Goal: Feedback & Contribution: Submit feedback/report problem

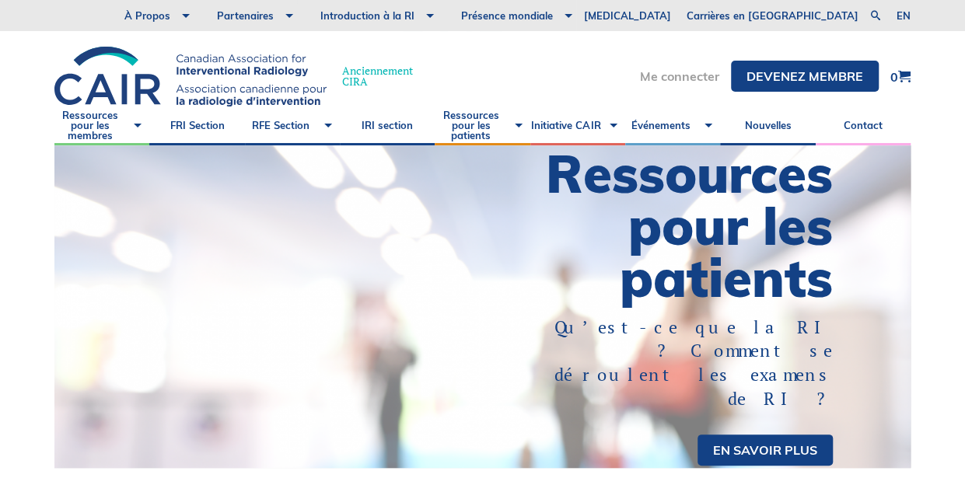
click at [673, 72] on link "Me connecter" at bounding box center [679, 76] width 79 height 12
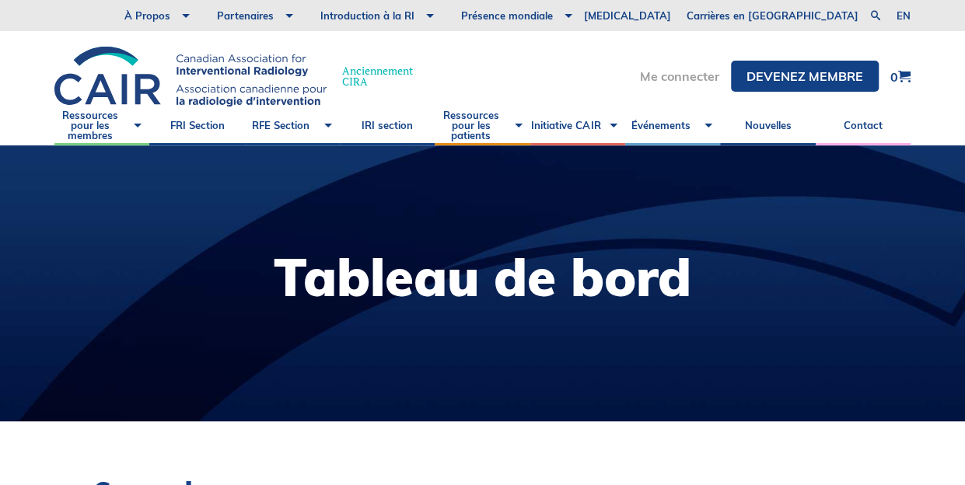
click at [675, 79] on link "Me connecter" at bounding box center [679, 76] width 79 height 12
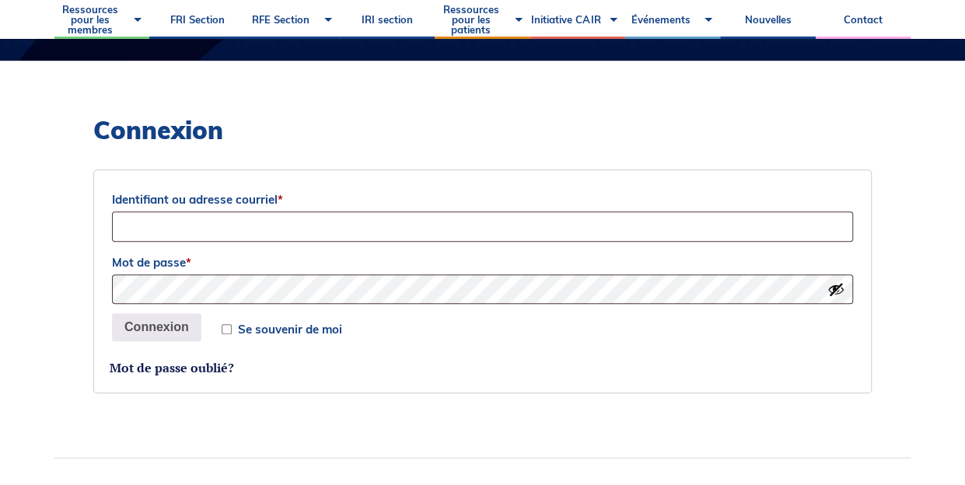
scroll to position [361, 0]
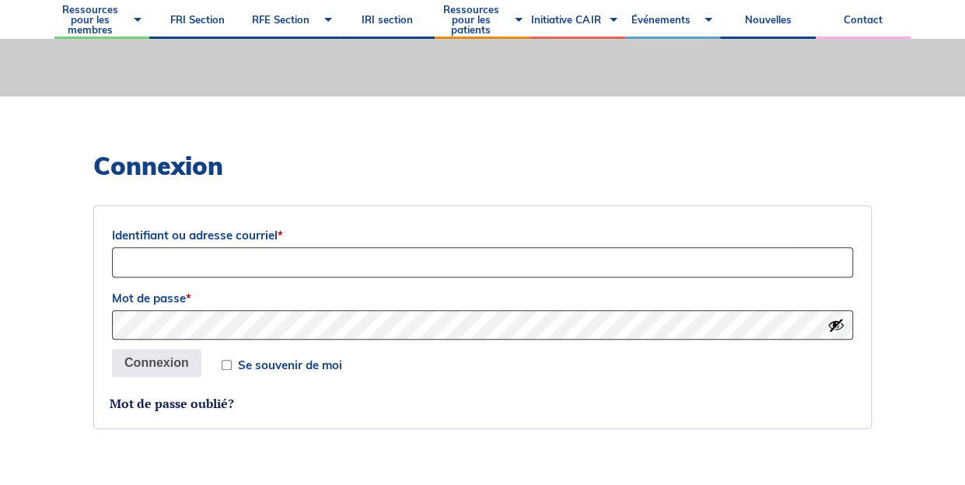
scroll to position [368, 0]
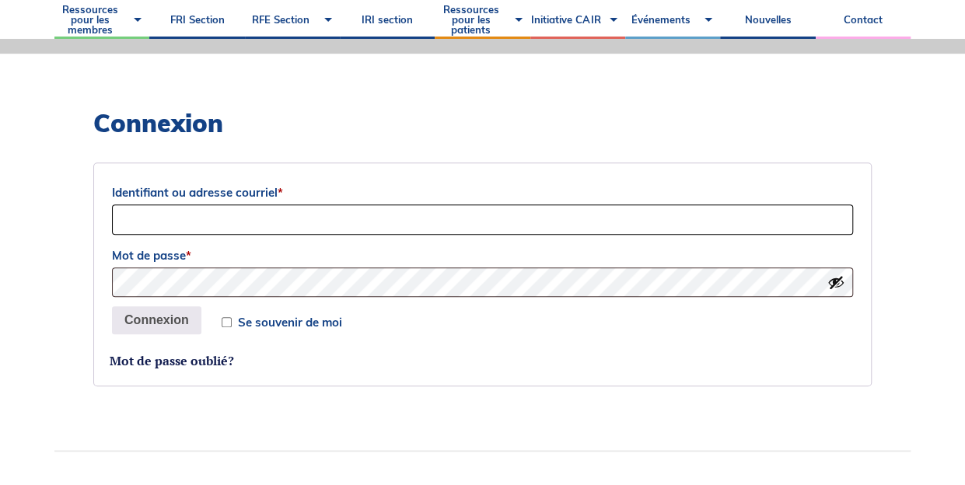
click at [444, 214] on input "Identifiant ou adresse courriel *" at bounding box center [482, 219] width 741 height 30
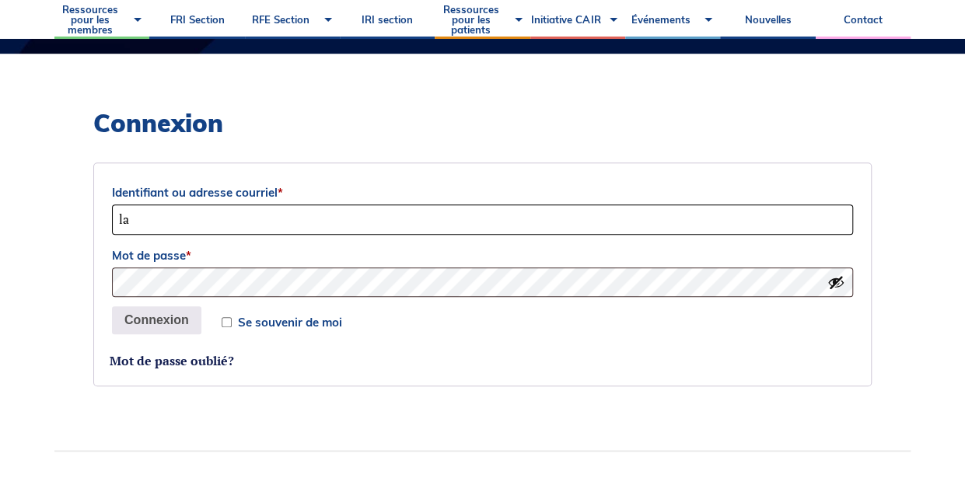
type input "lamantiavalerie@gmail.com"
click at [224, 319] on input "Se souvenir de moi" at bounding box center [227, 322] width 10 height 10
checkbox input "true"
click at [152, 317] on button "Connexion" at bounding box center [156, 320] width 89 height 28
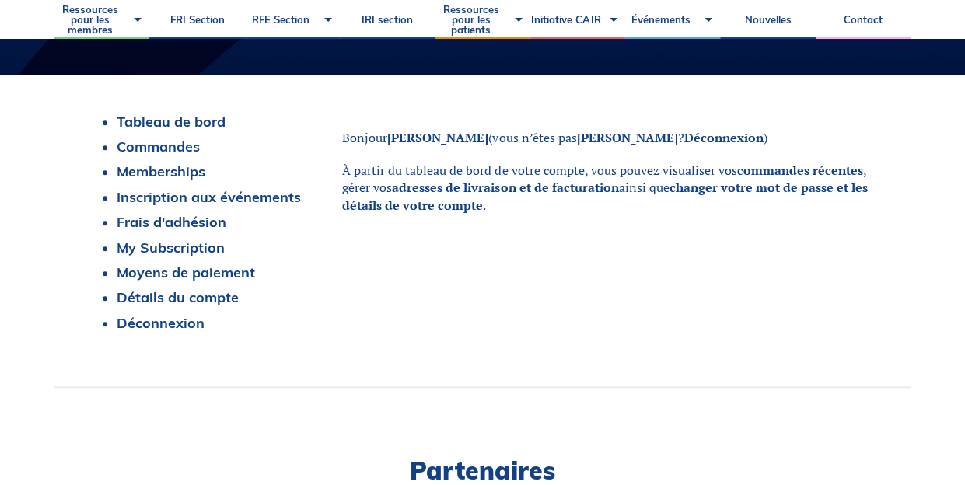
scroll to position [353, 0]
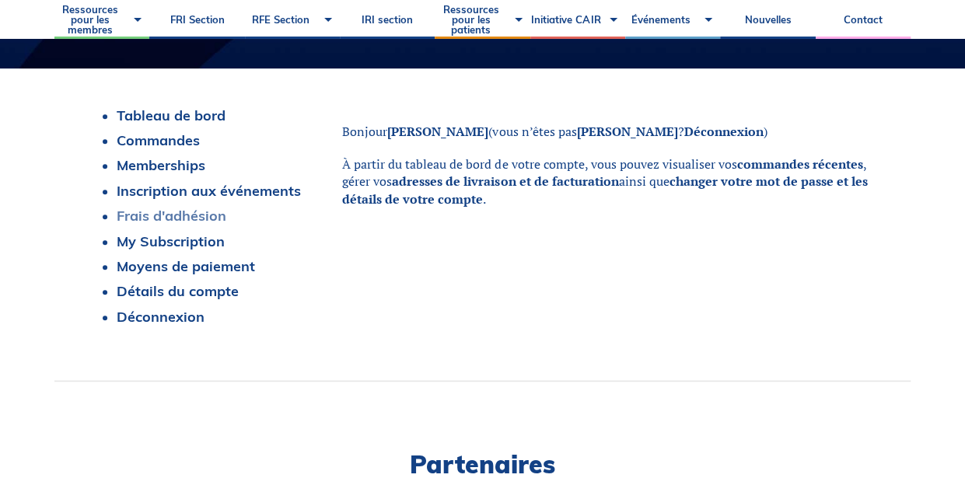
click at [174, 215] on link "Frais d'adhésion" at bounding box center [172, 216] width 110 height 18
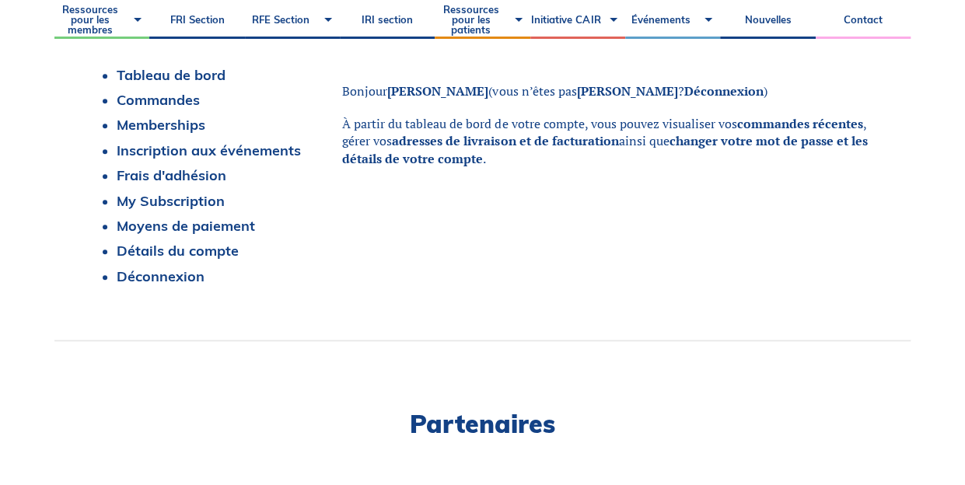
scroll to position [395, 0]
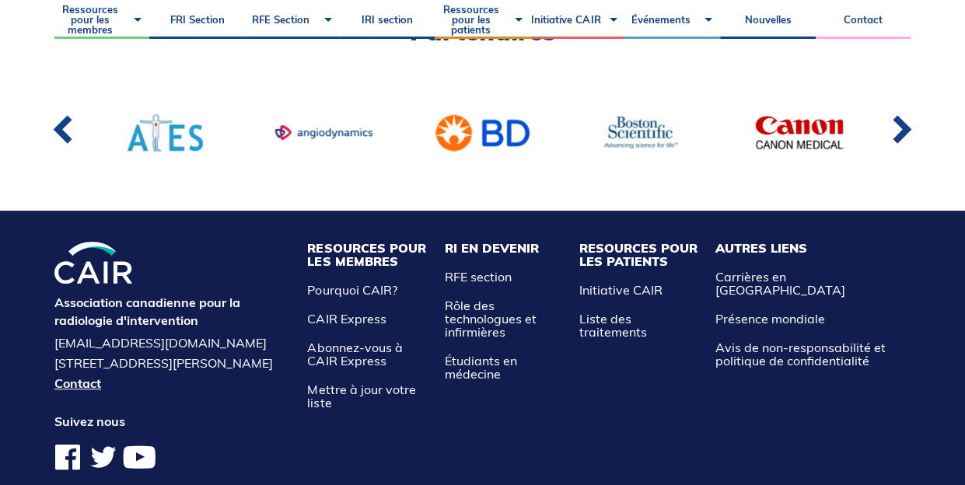
scroll to position [3064, 0]
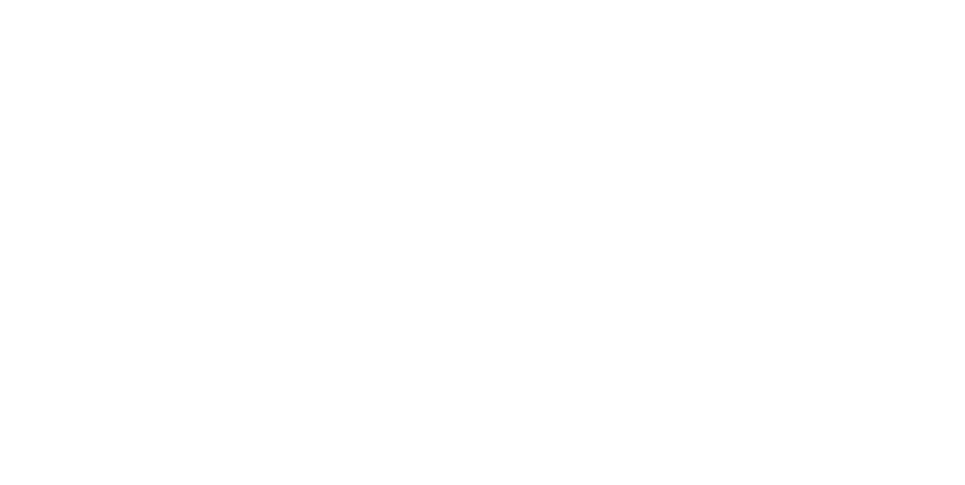
scroll to position [395, 0]
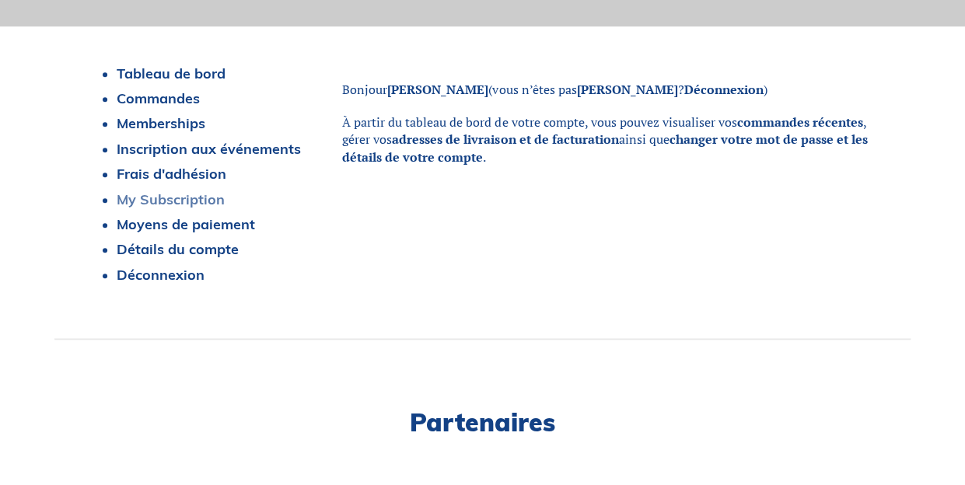
click at [196, 200] on link "My Subscription" at bounding box center [171, 199] width 108 height 18
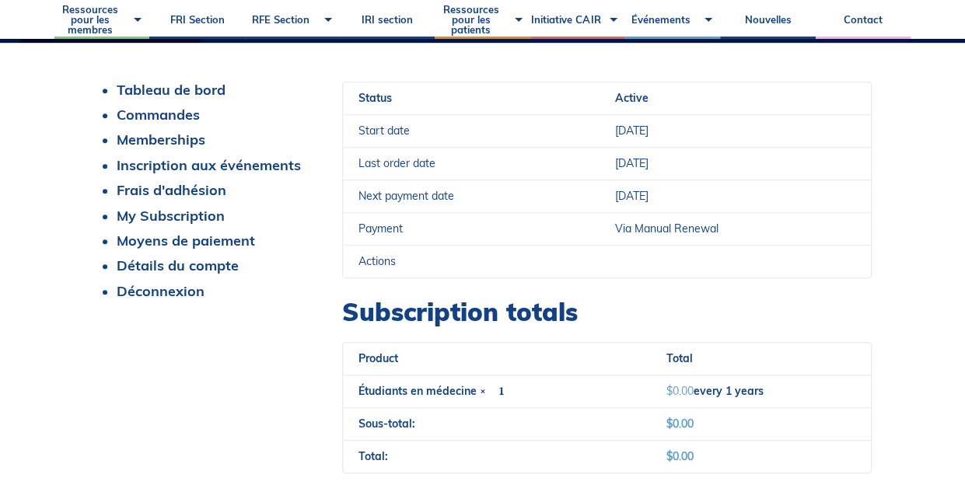
scroll to position [379, 0]
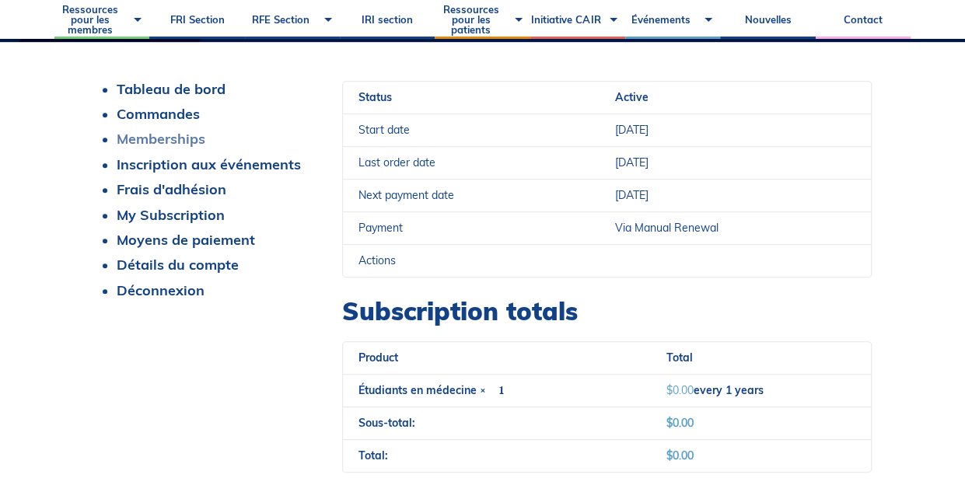
click at [181, 137] on link "Memberships" at bounding box center [161, 139] width 89 height 18
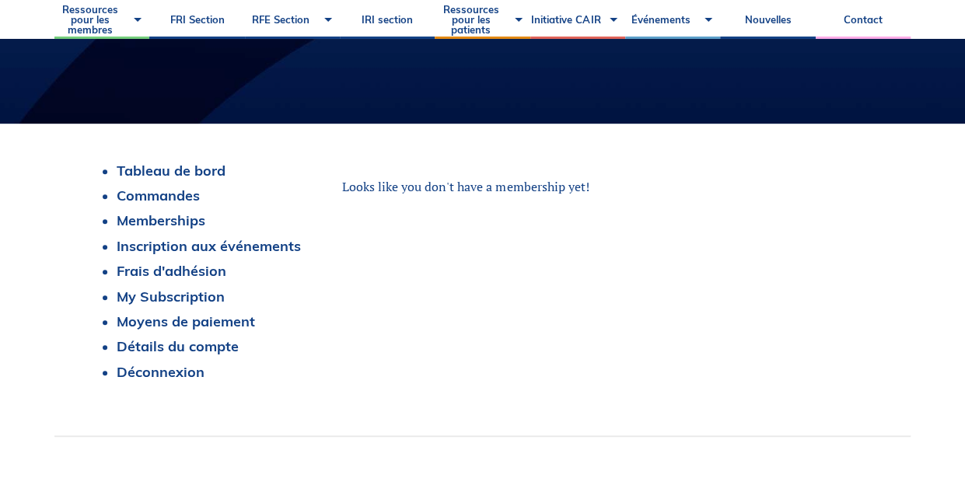
scroll to position [296, 0]
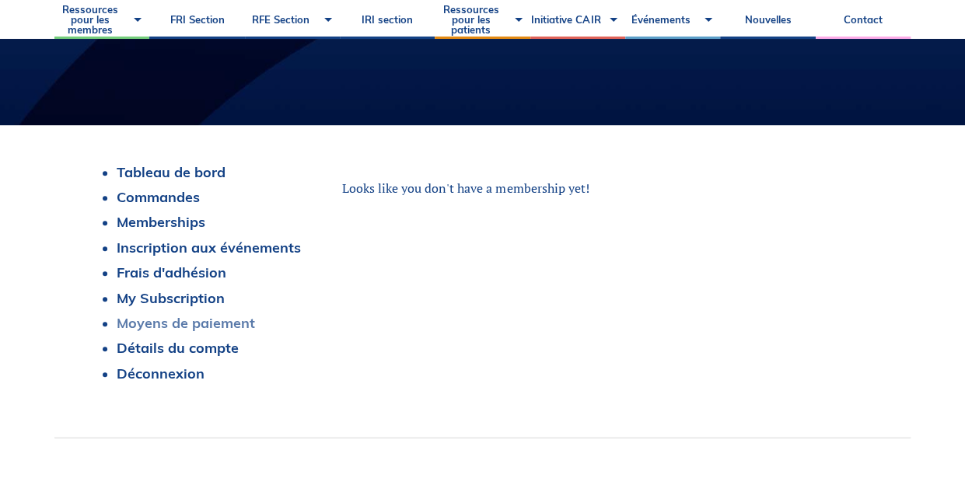
click at [201, 321] on link "Moyens de paiement" at bounding box center [186, 323] width 138 height 18
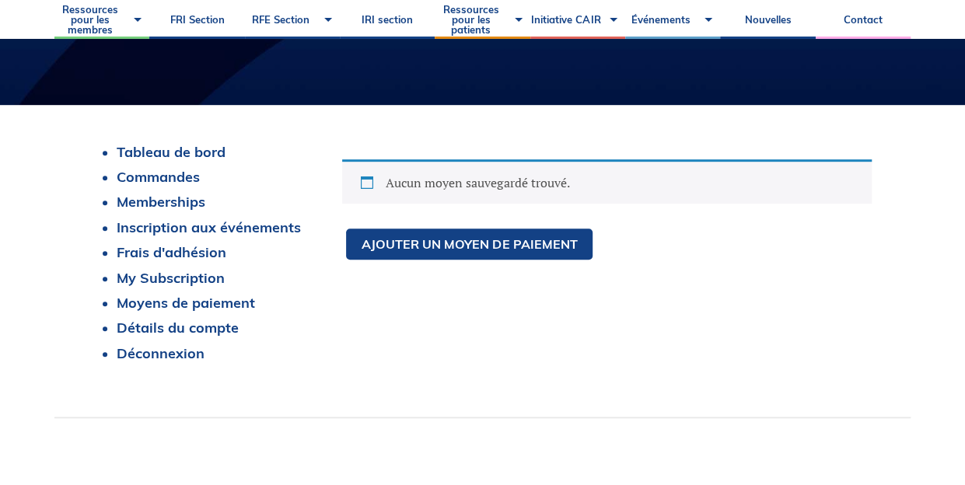
scroll to position [320, 0]
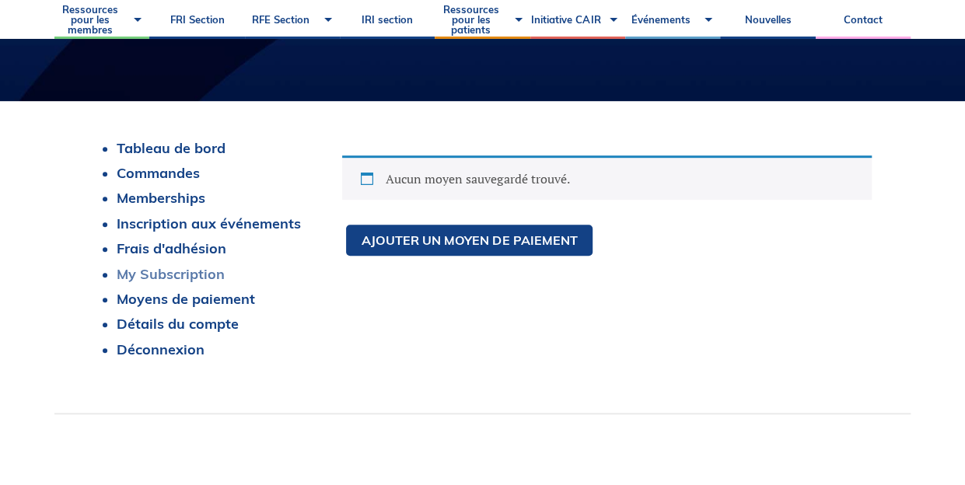
click at [166, 273] on link "My Subscription" at bounding box center [171, 274] width 108 height 18
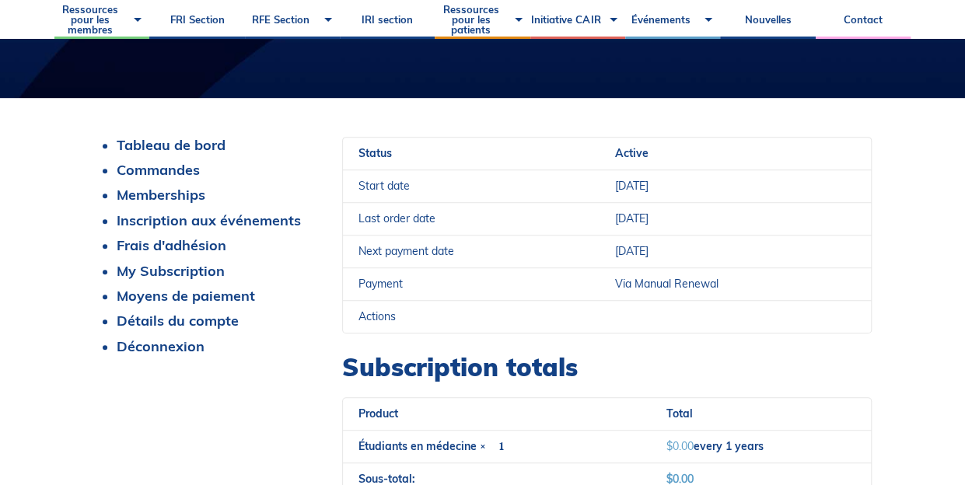
scroll to position [322, 0]
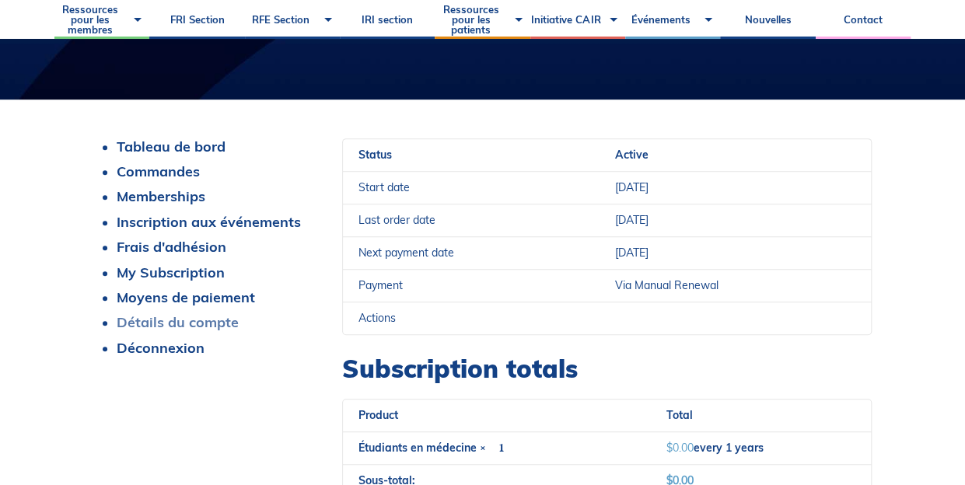
click at [171, 329] on link "Détails du compte" at bounding box center [178, 322] width 122 height 18
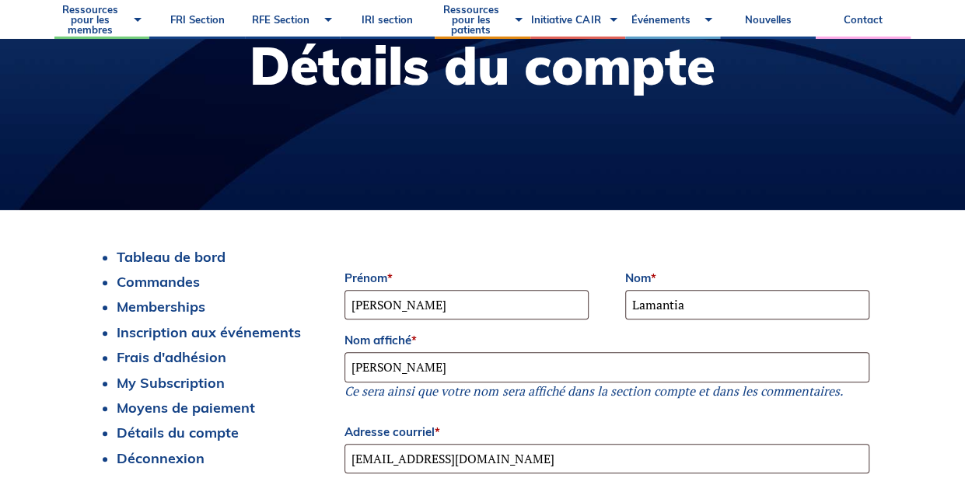
scroll to position [249, 0]
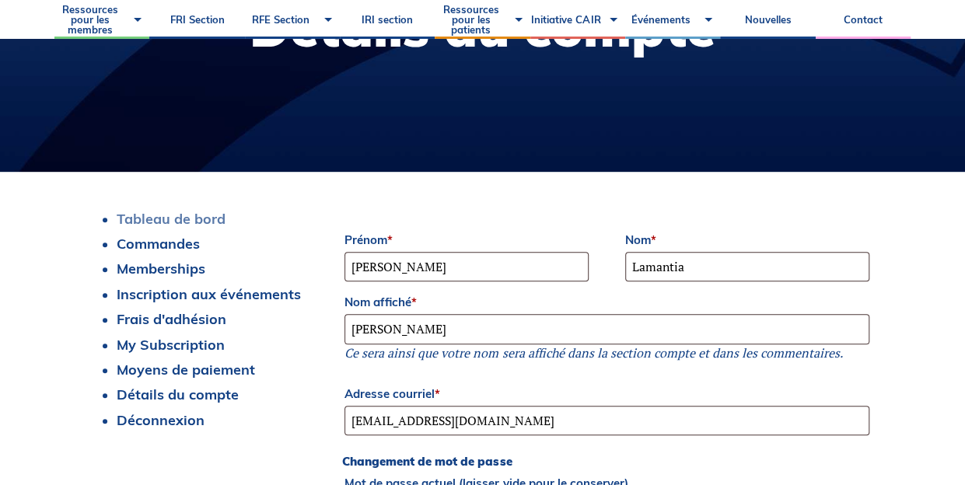
click at [155, 211] on link "Tableau de bord" at bounding box center [171, 219] width 109 height 18
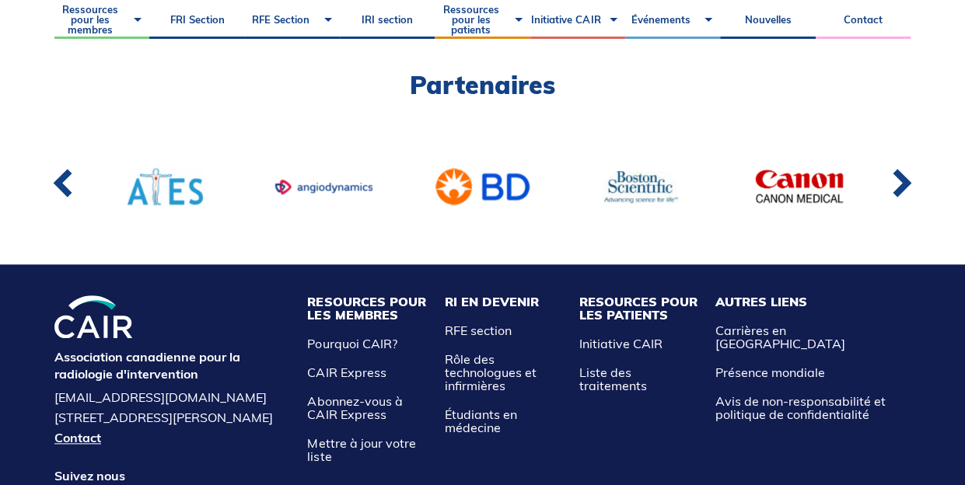
scroll to position [840, 0]
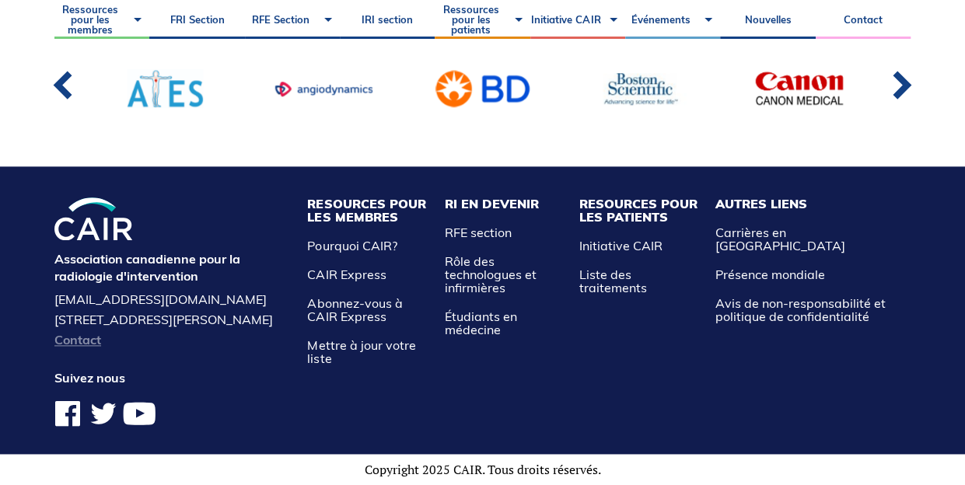
click at [78, 337] on link "Contact" at bounding box center [172, 339] width 237 height 12
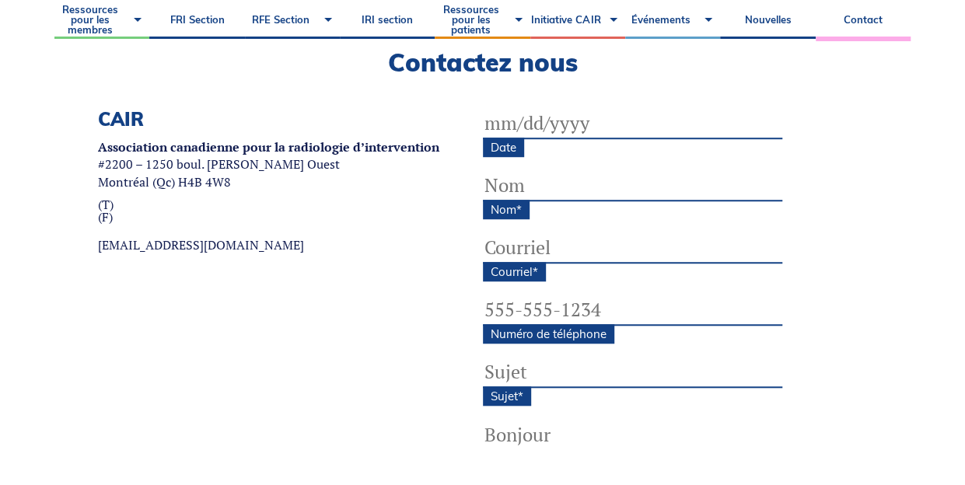
scroll to position [487, 0]
click at [549, 116] on input "Date" at bounding box center [632, 122] width 299 height 31
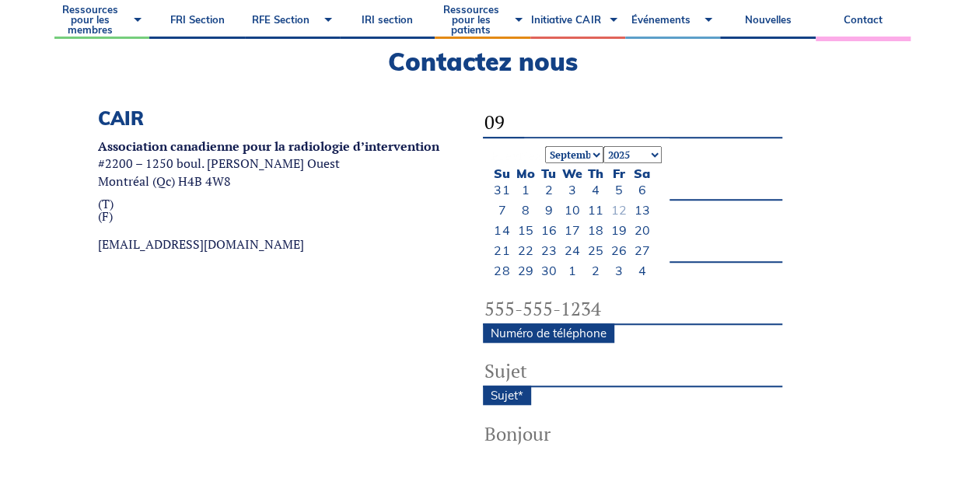
click at [614, 205] on link "12" at bounding box center [618, 210] width 16 height 16
type input "09/12/2025"
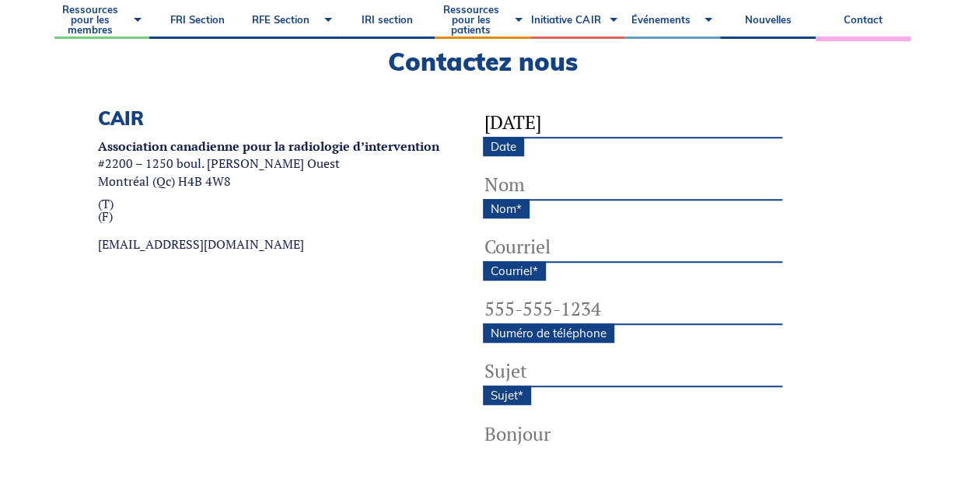
click at [522, 181] on input "Nom *" at bounding box center [632, 184] width 299 height 31
type input "Valérie Lamantia"
type input "lamantiavalerie@gmail.com"
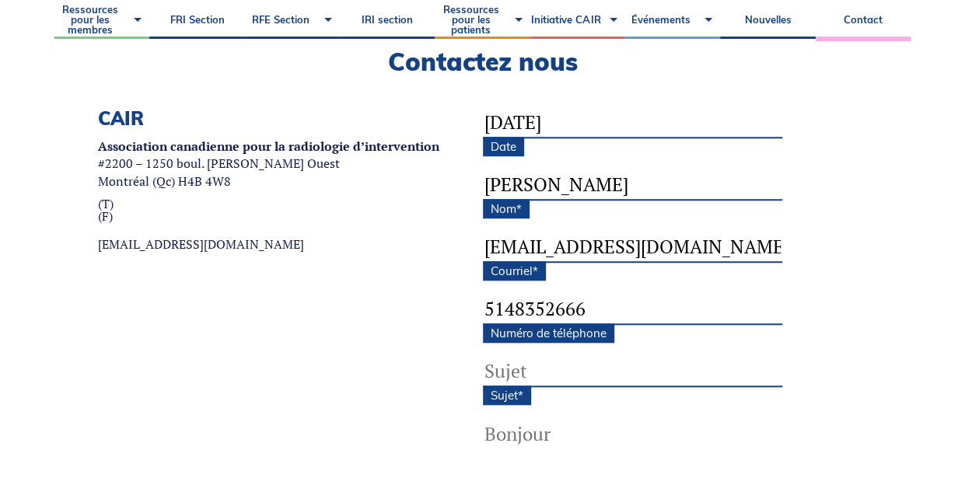
type input "(514) 835-2666"
click at [540, 370] on input "Sujet *" at bounding box center [632, 371] width 299 height 31
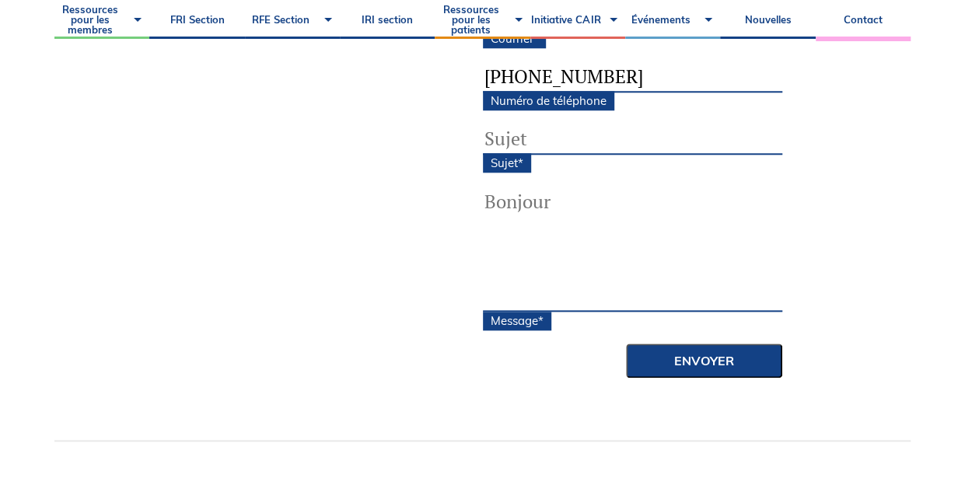
scroll to position [727, 0]
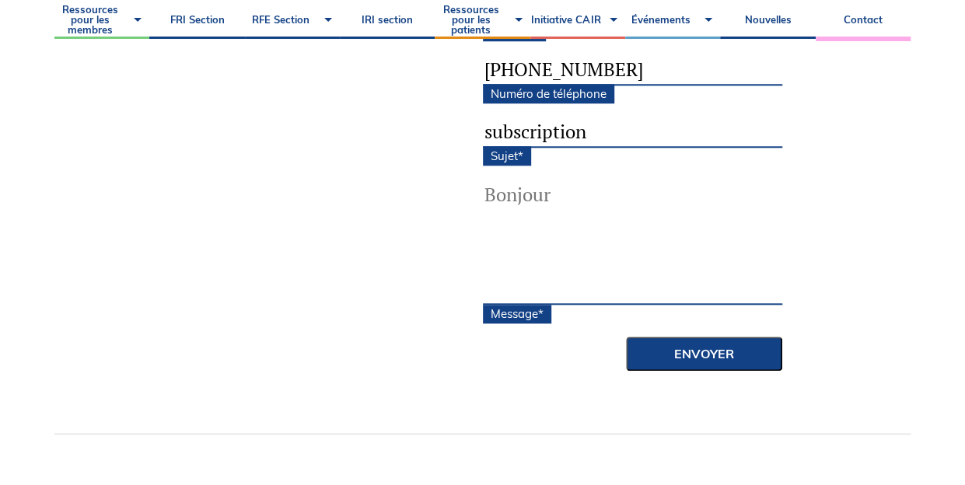
type input "subscription"
click at [520, 210] on textarea "Message *" at bounding box center [632, 242] width 299 height 124
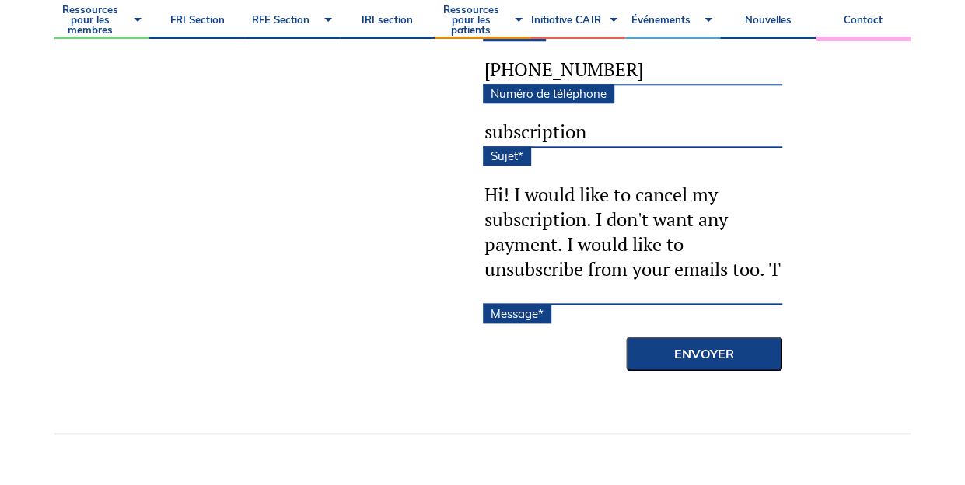
scroll to position [0, 0]
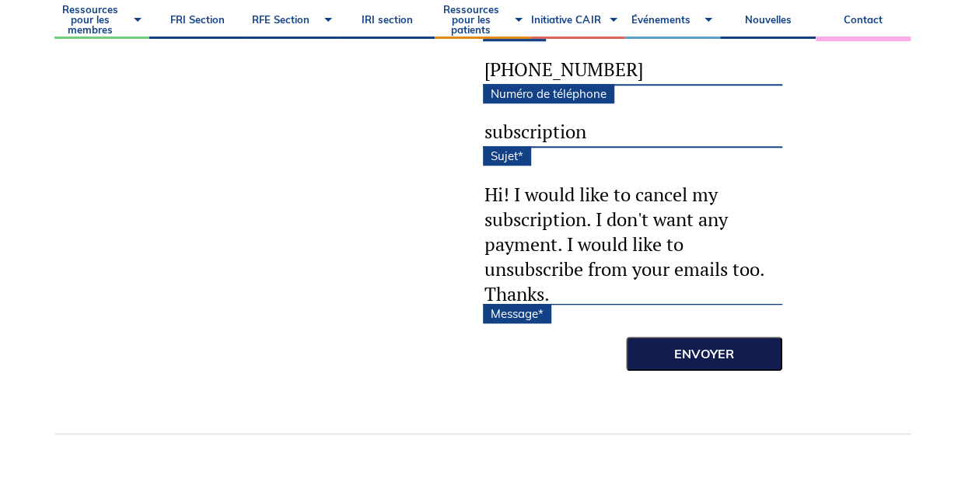
type textarea "Hi! I would like to cancel my subscription. I don't want any payment. I would l…"
click at [727, 351] on input "Envoyer" at bounding box center [704, 354] width 156 height 34
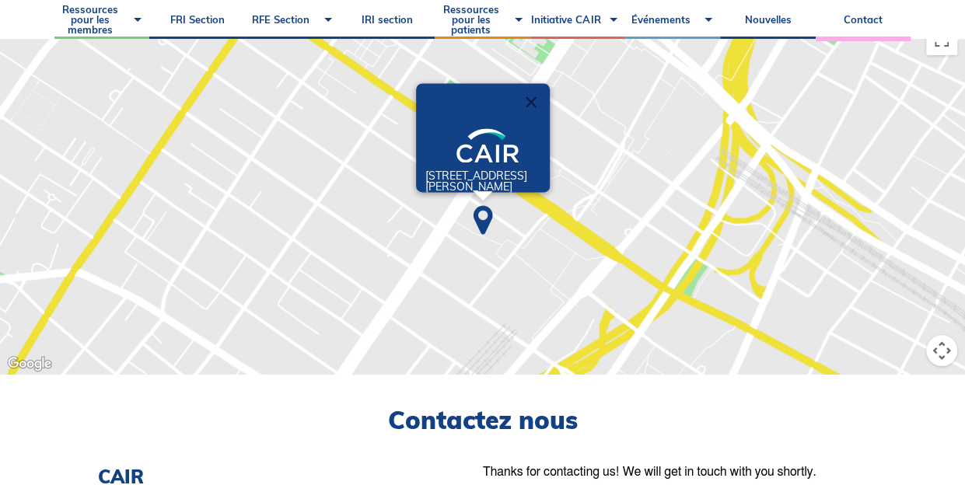
scroll to position [127, 0]
